Goal: Task Accomplishment & Management: Complete application form

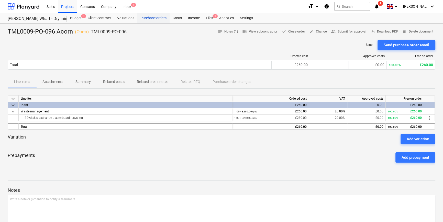
click at [156, 19] on div "Purchase orders" at bounding box center [153, 18] width 32 height 10
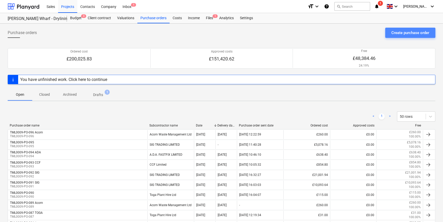
click at [416, 35] on div "Create purchase order" at bounding box center [410, 32] width 38 height 7
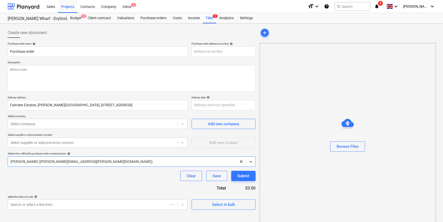
type textarea "x"
type input "TML0009-PO-097"
drag, startPoint x: 225, startPoint y: 50, endPoint x: 188, endPoint y: 51, distance: 37.1
click at [188, 51] on div "Purchase order name help Purchase order Purchase order reference number help TM…" at bounding box center [132, 49] width 248 height 15
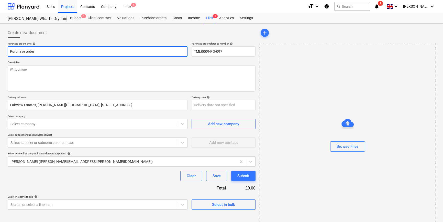
drag, startPoint x: 35, startPoint y: 51, endPoint x: 8, endPoint y: 52, distance: 26.7
click at [8, 52] on input "Purchase order" at bounding box center [98, 51] width 180 height 10
type textarea "x"
paste input "TML0009-PO-097"
type textarea "x"
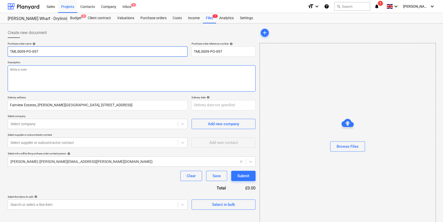
type input "TML0009-PO-097"
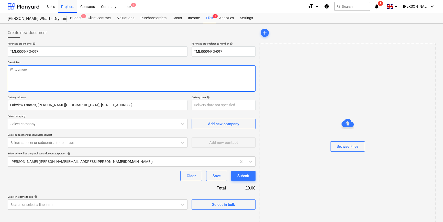
click at [26, 77] on textarea at bounding box center [132, 78] width 248 height 26
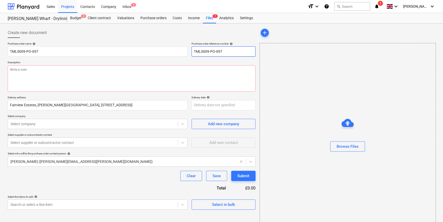
drag, startPoint x: 222, startPoint y: 50, endPoint x: 192, endPoint y: 51, distance: 30.5
click at [192, 51] on input "TML0009-PO-097" at bounding box center [224, 51] width 64 height 10
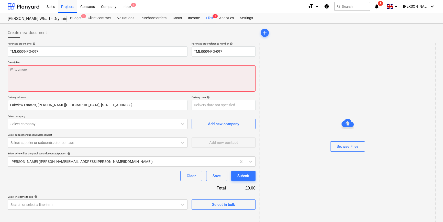
click at [22, 77] on textarea at bounding box center [132, 78] width 248 height 26
type textarea "x"
type textarea "A"
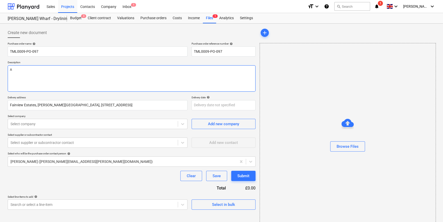
type textarea "x"
type textarea "An"
type textarea "x"
type textarea "And"
type textarea "x"
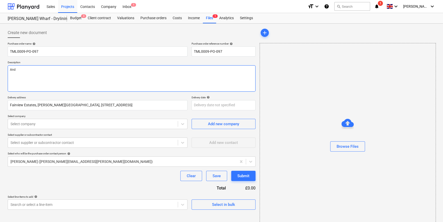
type textarea "Andr"
type textarea "x"
type textarea "[PERSON_NAME]"
type textarea "x"
type textarea "[PERSON_NAME]"
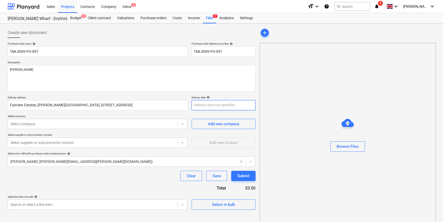
click at [199, 105] on body "Sales Projects Contacts Company Inbox 1 format_size keyboard_arrow_down help se…" at bounding box center [221, 111] width 443 height 222
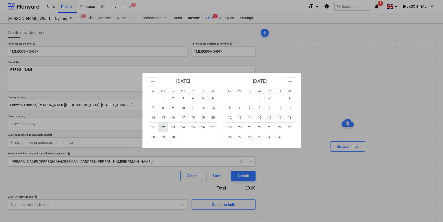
click at [164, 128] on td "22" at bounding box center [163, 127] width 10 height 10
type textarea "x"
type input "[DATE]"
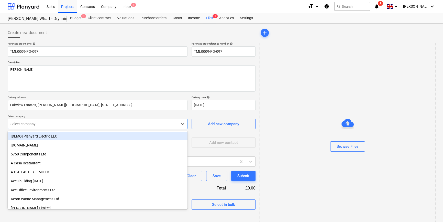
click at [95, 124] on div at bounding box center [92, 123] width 165 height 5
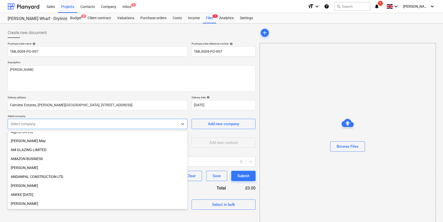
scroll to position [186, 0]
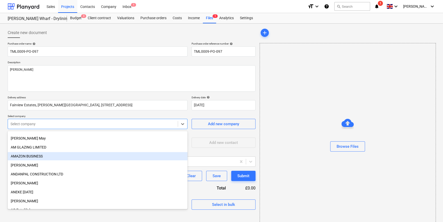
click at [40, 156] on div "AMAZON BUSINESS" at bounding box center [98, 156] width 180 height 8
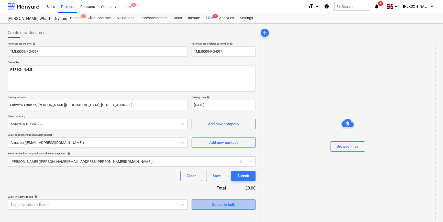
click at [202, 206] on span "Select in bulk" at bounding box center [223, 204] width 51 height 7
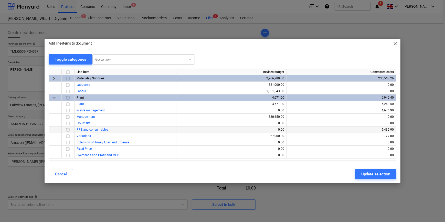
click at [68, 129] on input "checkbox" at bounding box center [68, 130] width 6 height 6
click at [371, 175] on div "Update selection" at bounding box center [375, 174] width 29 height 7
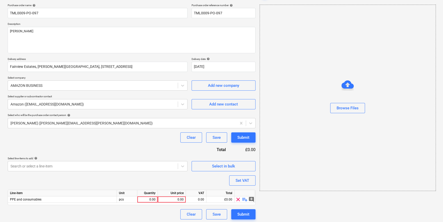
scroll to position [40, 0]
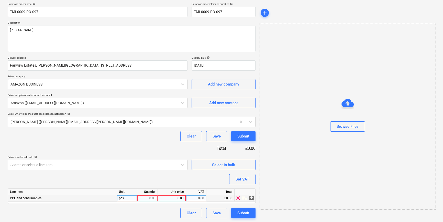
click at [243, 198] on span "playlist_add" at bounding box center [245, 198] width 6 height 6
type textarea "x"
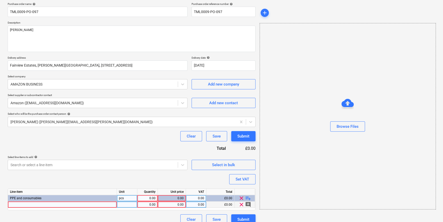
click at [22, 204] on div at bounding box center [62, 204] width 109 height 6
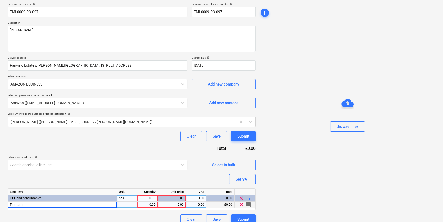
type input "Printer ink"
type textarea "x"
click at [166, 204] on div "0.00" at bounding box center [172, 204] width 24 height 6
type input "37.5"
type textarea "x"
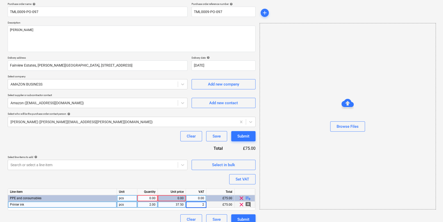
type input "20"
type textarea "x"
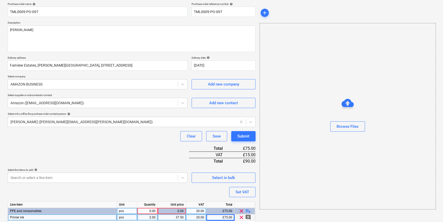
click at [151, 210] on div "0.00" at bounding box center [147, 211] width 16 height 6
type input "1"
click at [145, 145] on div "Purchase order name help TML0009-PO-097 Purchase order reference number help TM…" at bounding box center [132, 119] width 248 height 235
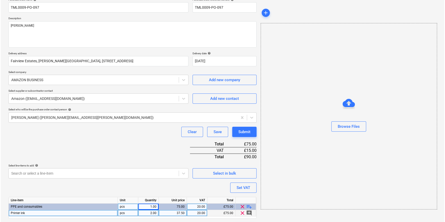
scroll to position [59, 0]
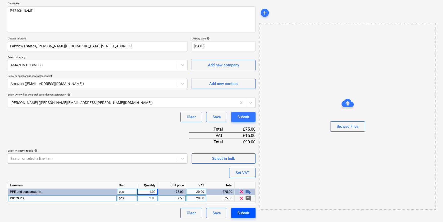
click at [240, 214] on div "Submit" at bounding box center [243, 213] width 12 height 7
type textarea "x"
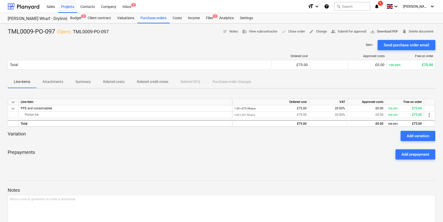
click at [388, 31] on span "save_alt Download PDF" at bounding box center [385, 32] width 28 height 6
